Goal: Information Seeking & Learning: Learn about a topic

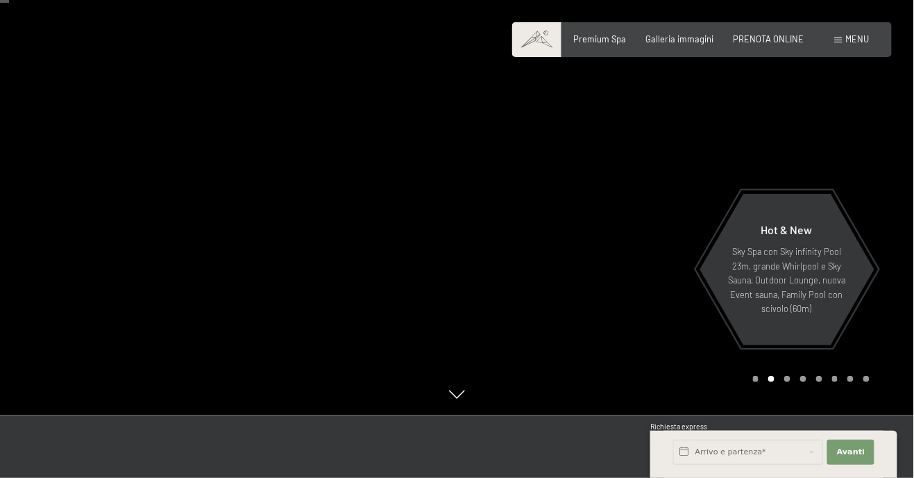
scroll to position [60, 0]
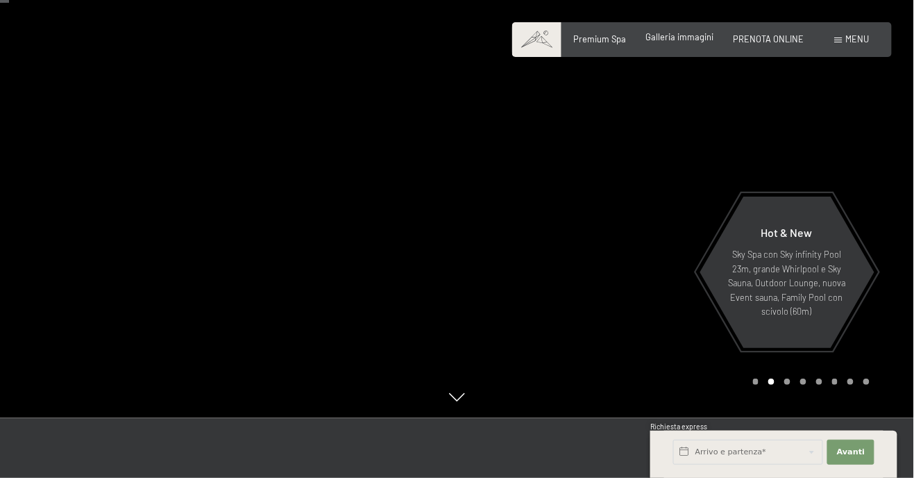
click at [685, 36] on span "Galleria immagini" at bounding box center [680, 36] width 68 height 11
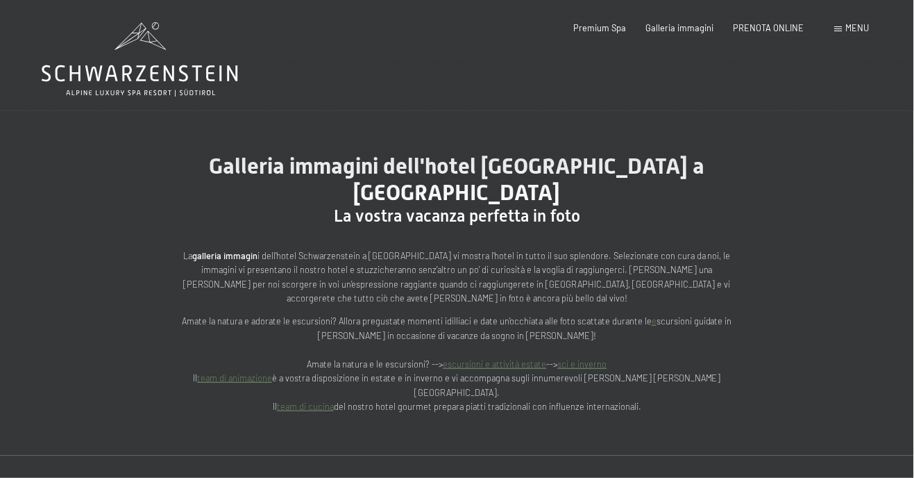
click at [848, 34] on div "Menu" at bounding box center [852, 28] width 35 height 12
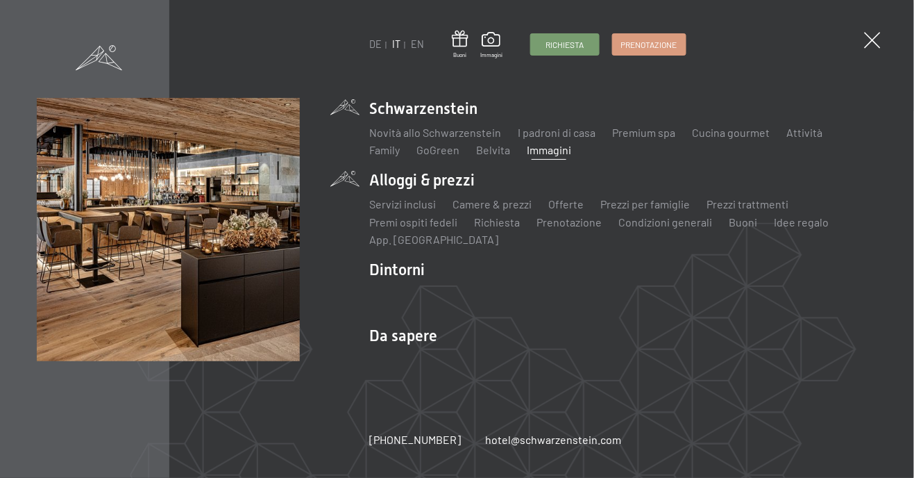
click at [447, 189] on li "Alloggi & prezzi Servizi inclusi Camere & prezzi Lista Offerte Lista Prezzi per…" at bounding box center [623, 208] width 508 height 78
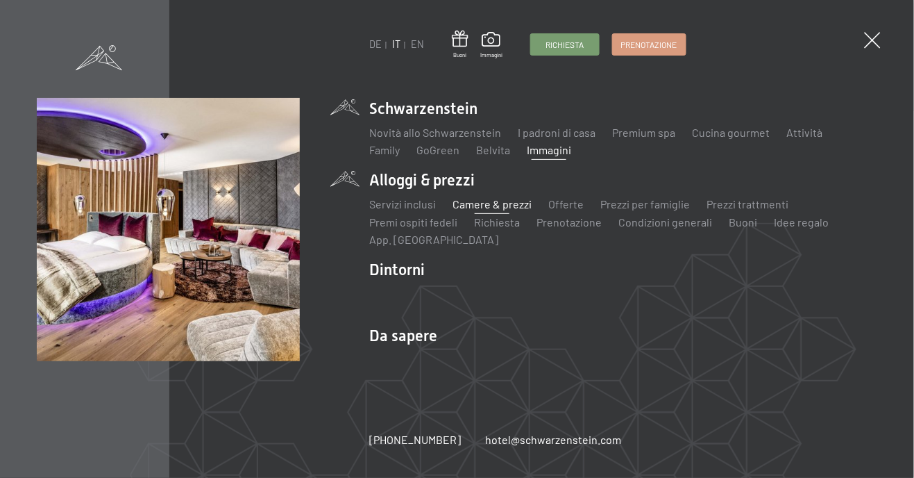
click at [506, 208] on link "Camere & prezzi" at bounding box center [492, 203] width 79 height 13
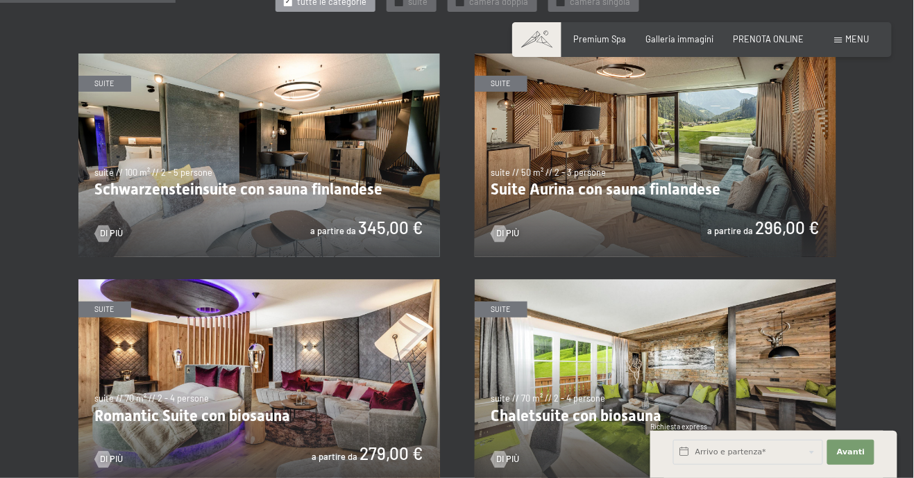
scroll to position [679, 0]
click at [665, 209] on img at bounding box center [656, 154] width 362 height 203
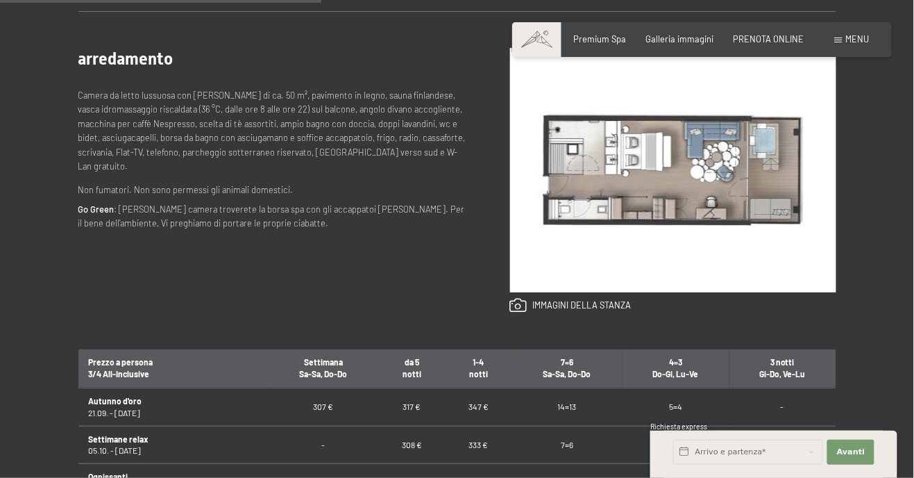
scroll to position [550, 0]
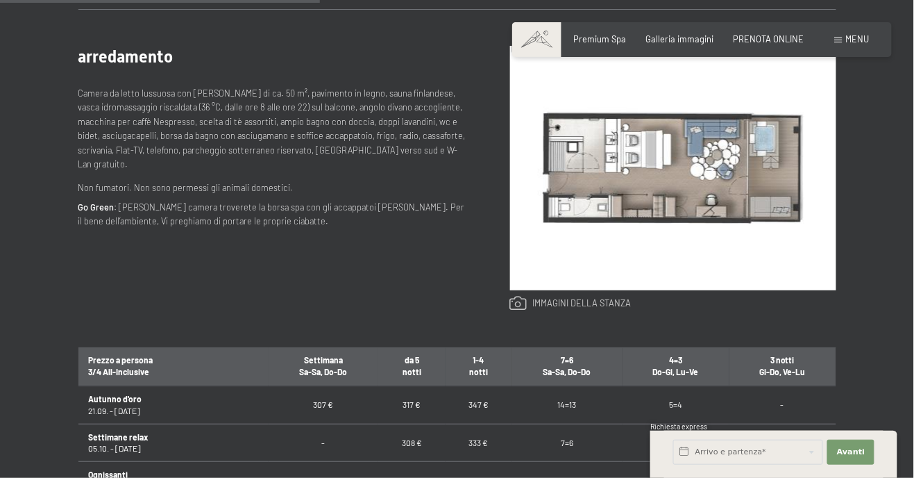
click at [528, 308] on link at bounding box center [570, 303] width 121 height 15
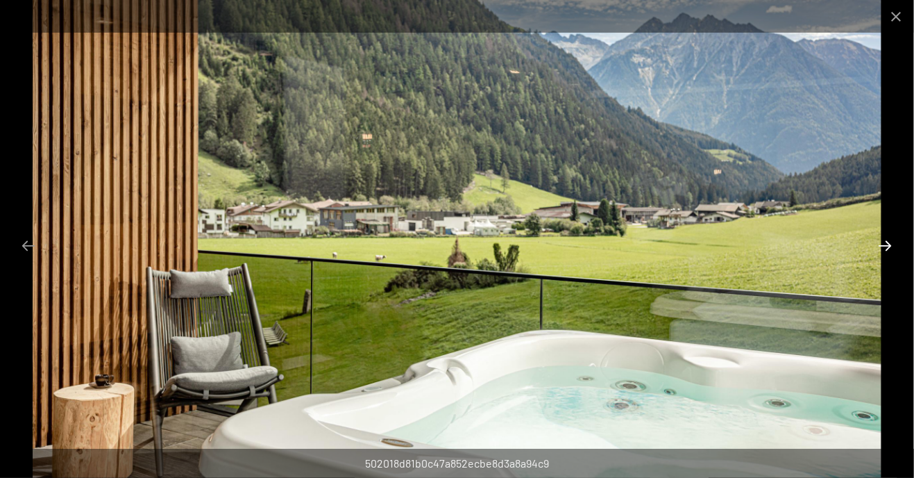
click at [885, 251] on button "Next slide" at bounding box center [885, 245] width 29 height 27
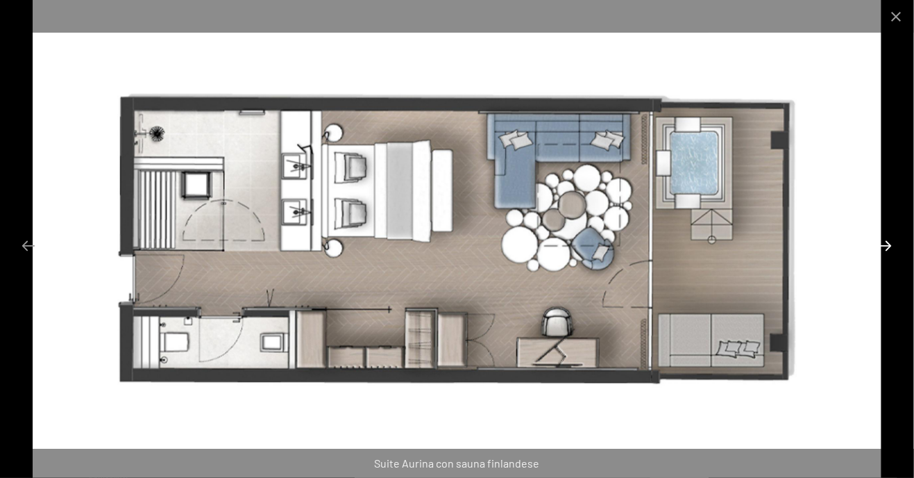
click at [889, 255] on button "Next slide" at bounding box center [885, 245] width 29 height 27
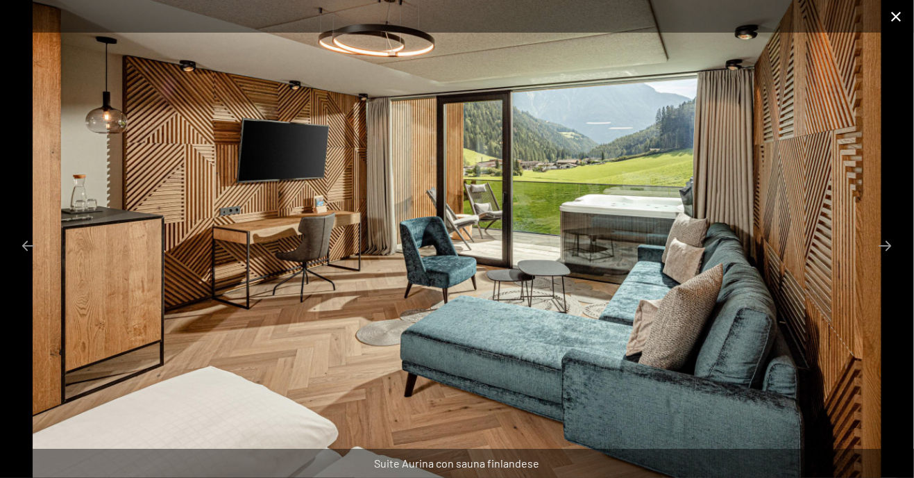
click at [893, 24] on button "Close gallery" at bounding box center [896, 16] width 35 height 33
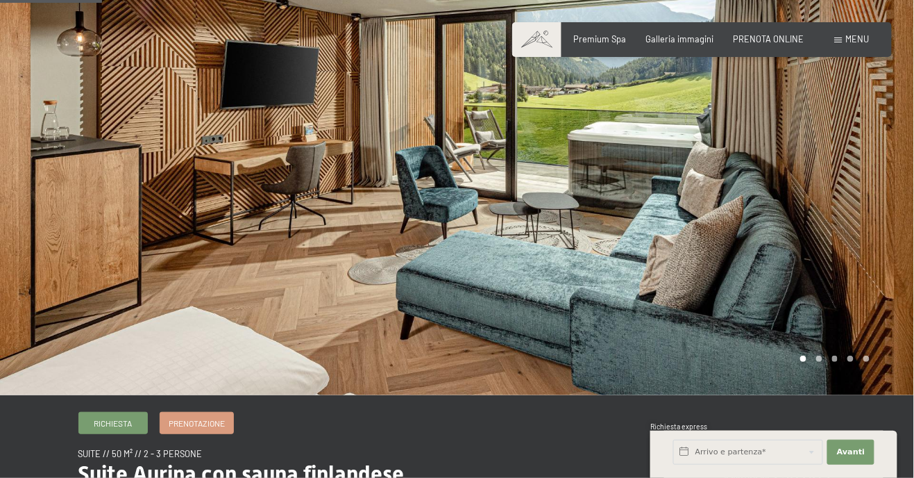
scroll to position [0, 0]
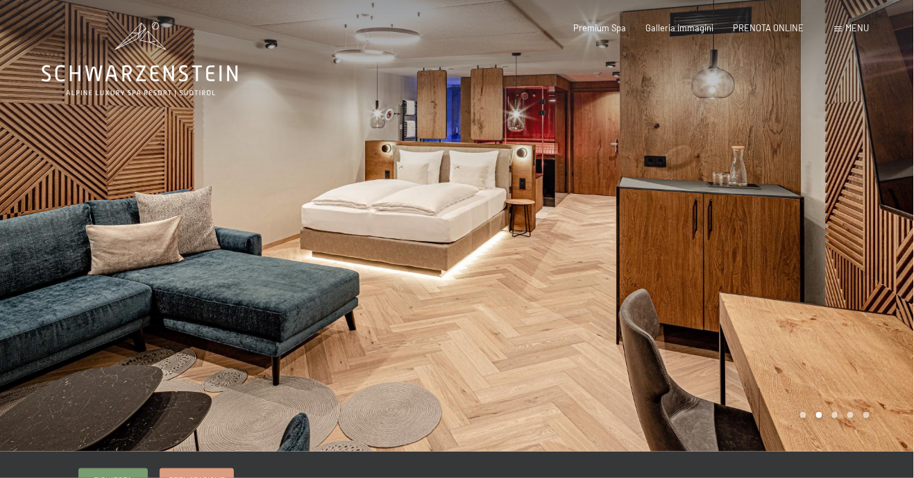
click at [850, 31] on span "Menu" at bounding box center [858, 27] width 24 height 11
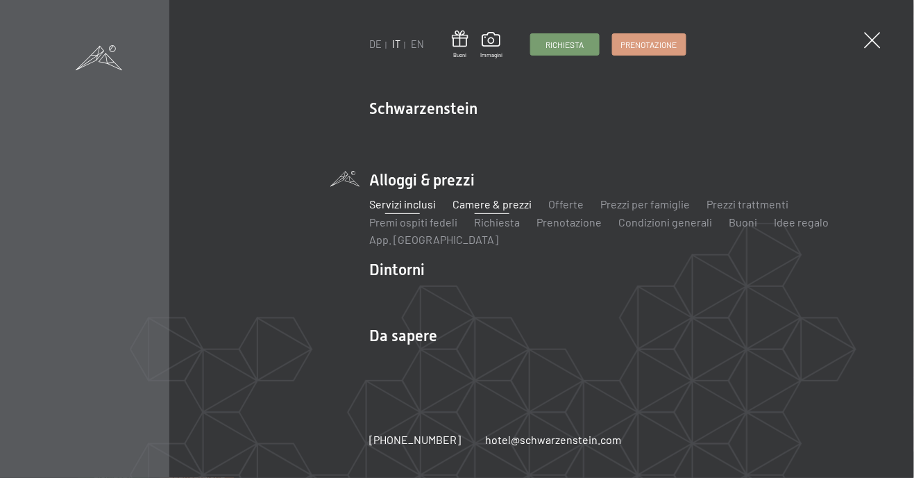
click at [415, 206] on link "Servizi inclusi" at bounding box center [402, 203] width 67 height 13
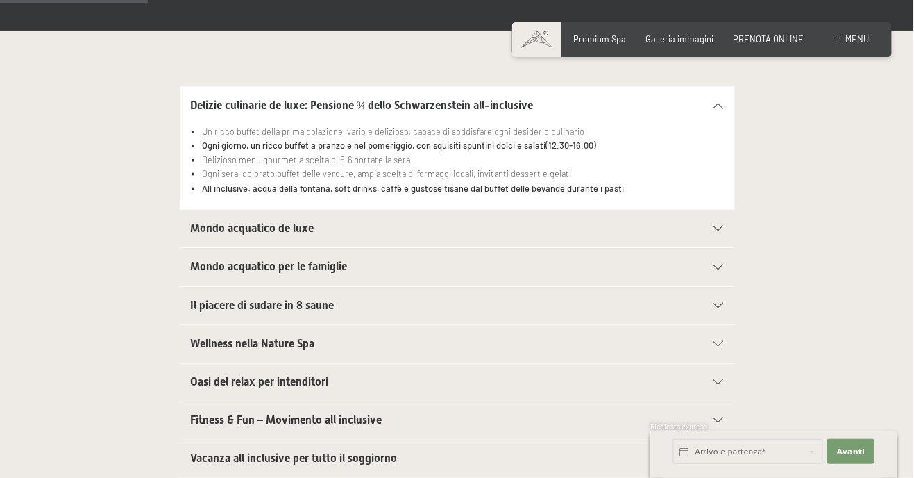
scroll to position [360, 0]
click at [710, 231] on div "Mondo acquatico de luxe" at bounding box center [457, 227] width 533 height 37
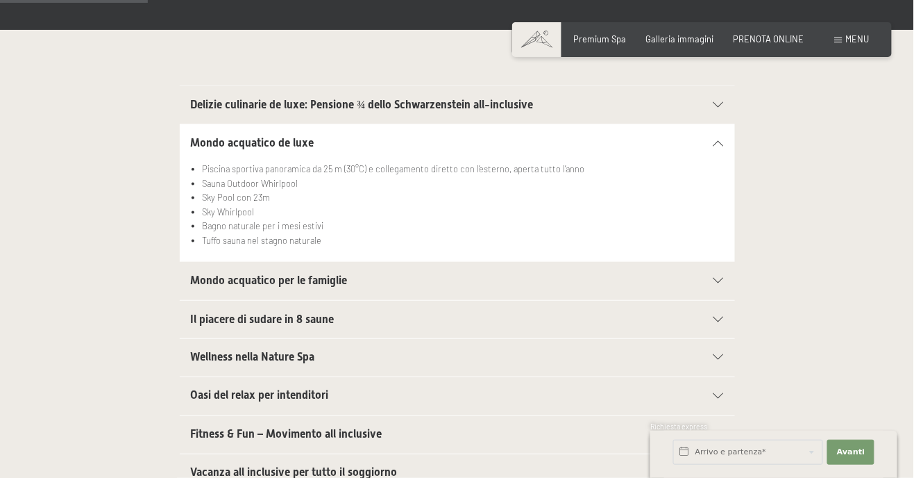
click at [718, 149] on div "Mondo acquatico de luxe" at bounding box center [457, 142] width 533 height 37
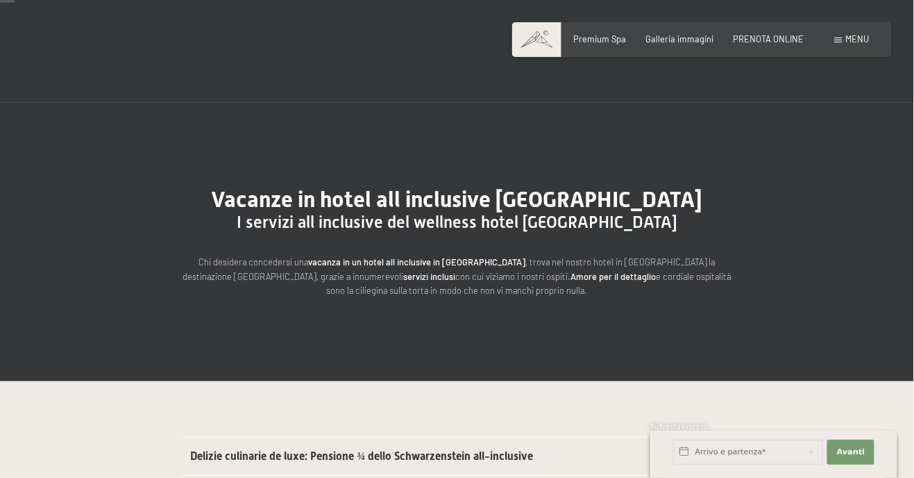
scroll to position [0, 0]
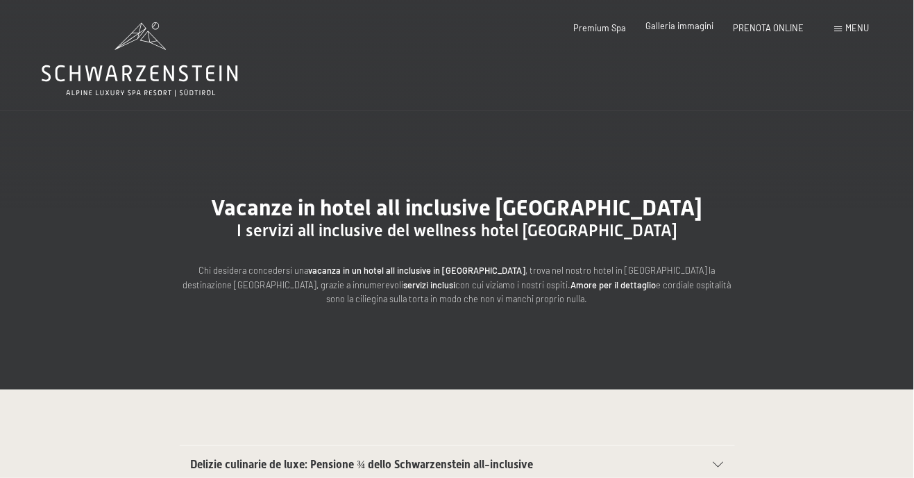
click at [695, 30] on span "Galleria immagini" at bounding box center [680, 25] width 68 height 11
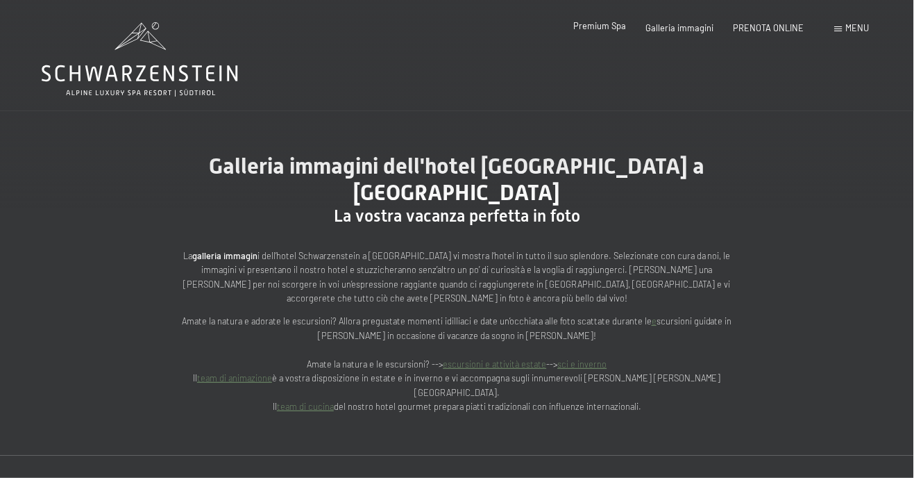
click at [621, 31] on span "Premium Spa" at bounding box center [600, 25] width 53 height 11
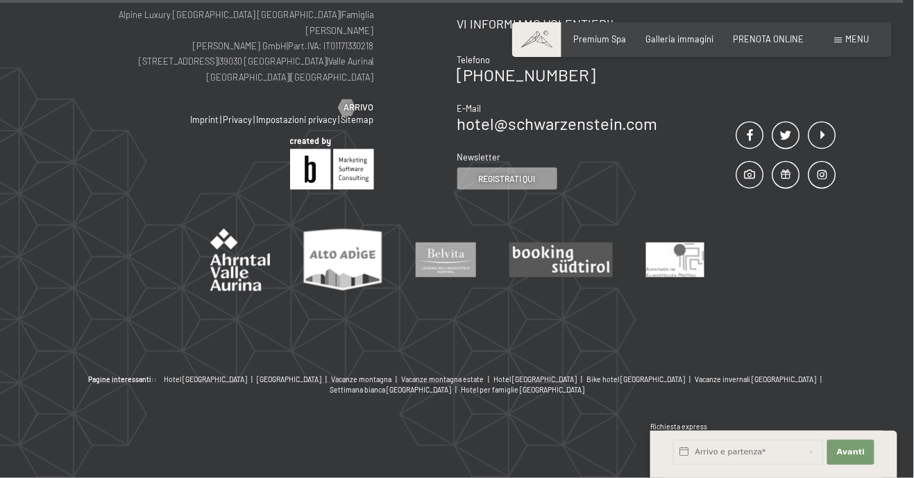
scroll to position [6892, 0]
